Goal: Navigation & Orientation: Find specific page/section

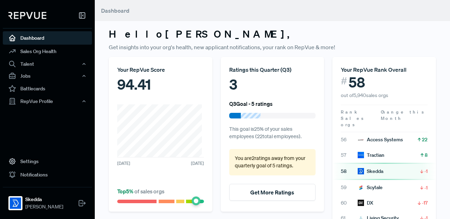
click at [157, 172] on div "[DATE] [DATE]" at bounding box center [160, 139] width 87 height 71
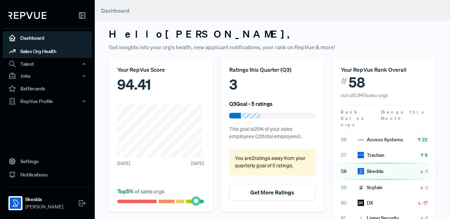
click at [38, 48] on link "Sales Org Health" at bounding box center [47, 51] width 89 height 13
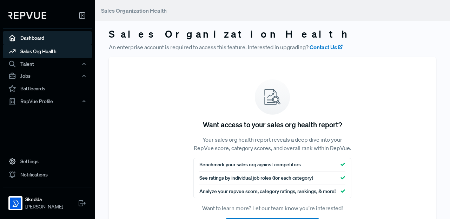
click at [32, 35] on link "Dashboard" at bounding box center [47, 37] width 89 height 13
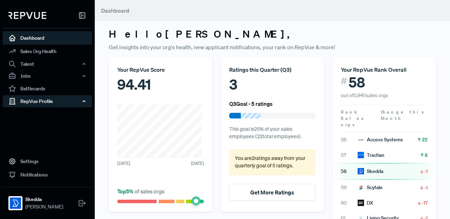
click at [48, 99] on div "RepVue Profile" at bounding box center [47, 101] width 89 height 12
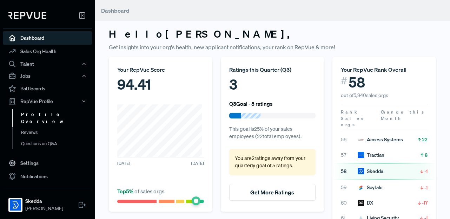
click at [43, 115] on link "Profile Overview" at bounding box center [56, 118] width 89 height 18
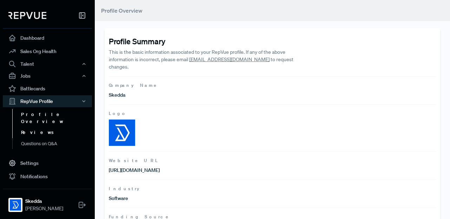
click at [35, 127] on link "Reviews" at bounding box center [56, 132] width 89 height 11
